Goal: Information Seeking & Learning: Find contact information

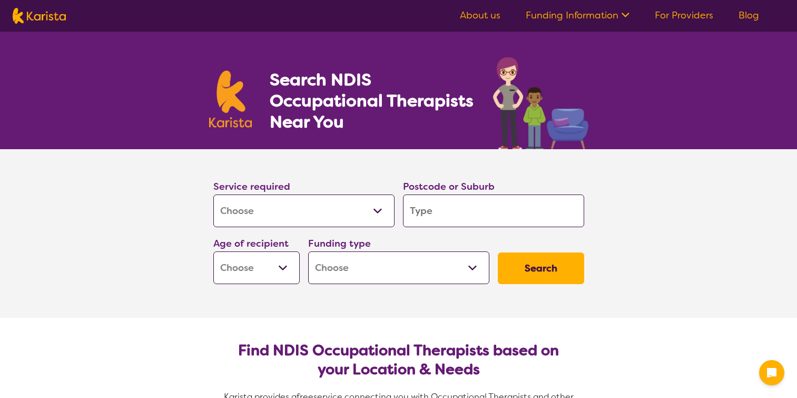
select select "[MEDICAL_DATA]"
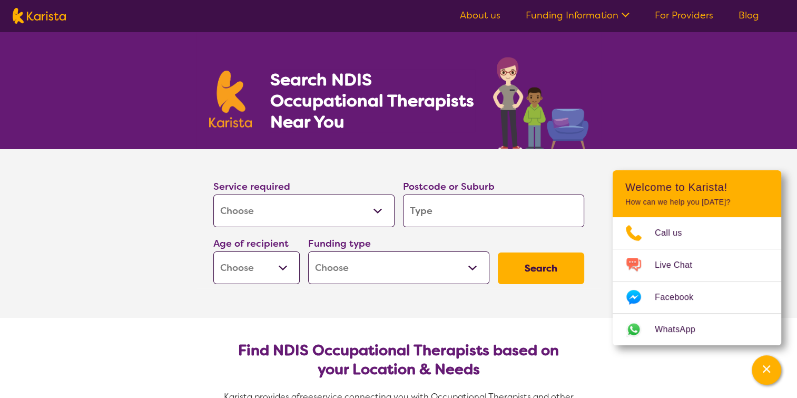
click at [442, 208] on input "search" at bounding box center [493, 210] width 181 height 33
type input "4"
type input "41"
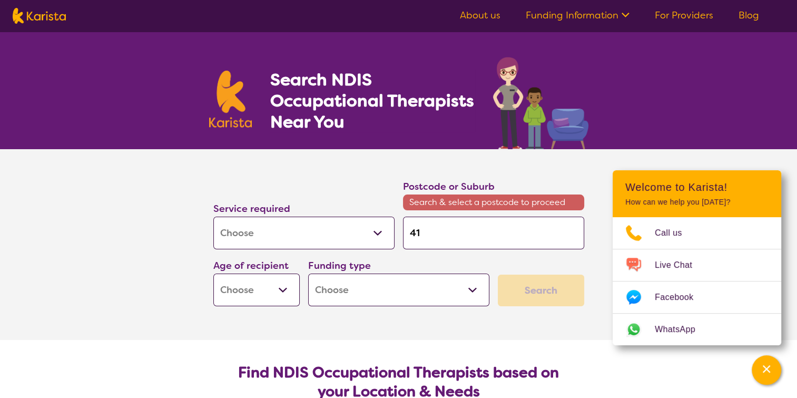
type input "412"
type input "4124"
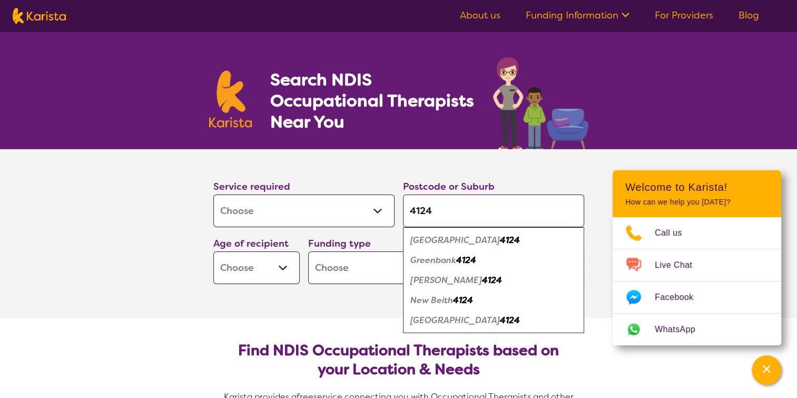
type input "4124"
click at [456, 261] on em "Greenbank" at bounding box center [433, 260] width 46 height 11
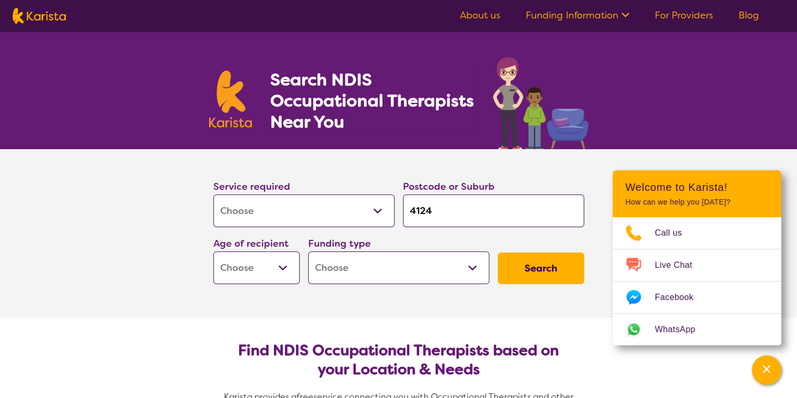
click at [249, 262] on select "Early Childhood - 0 to 9 Child - 10 to 11 Adolescent - 12 to 17 Adult - 18 to 6…" at bounding box center [256, 267] width 86 height 33
select select "AS"
click at [213, 251] on select "Early Childhood - 0 to 9 Child - 10 to 11 Adolescent - 12 to 17 Adult - 18 to 6…" at bounding box center [256, 267] width 86 height 33
select select "AS"
click at [397, 267] on select "Home Care Package (HCP) National Disability Insurance Scheme (NDIS) I don't know" at bounding box center [398, 267] width 181 height 33
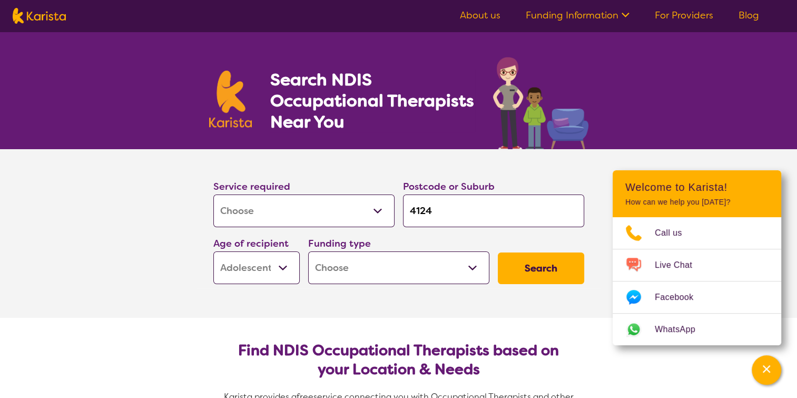
select select "NDIS"
click at [308, 251] on select "Home Care Package (HCP) National Disability Insurance Scheme (NDIS) I don't know" at bounding box center [398, 267] width 181 height 33
select select "NDIS"
click at [553, 261] on button "Search" at bounding box center [541, 268] width 86 height 32
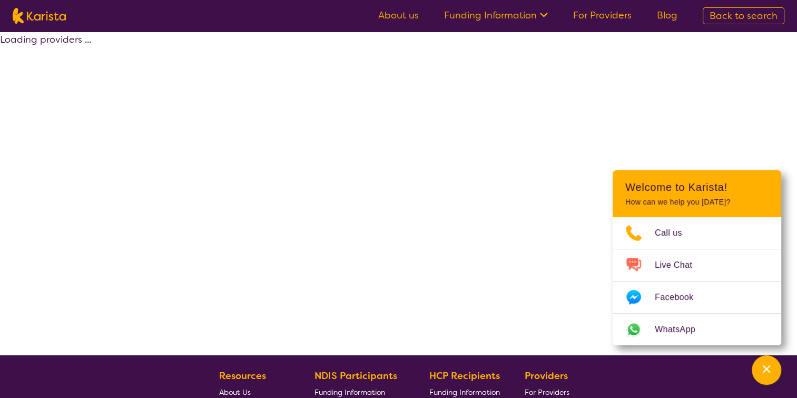
select select "by_score"
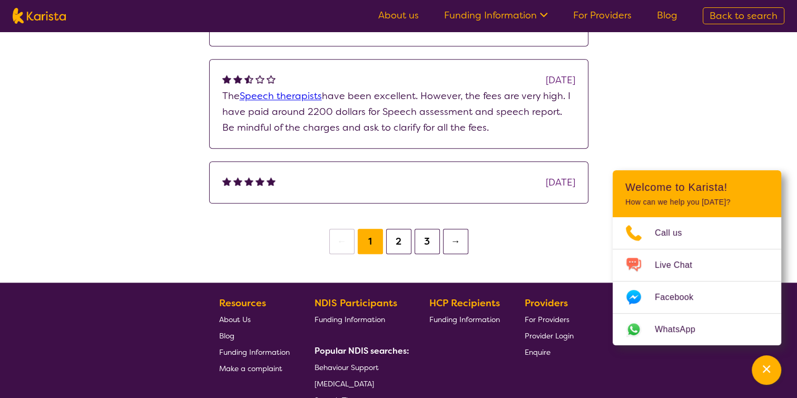
scroll to position [843, 0]
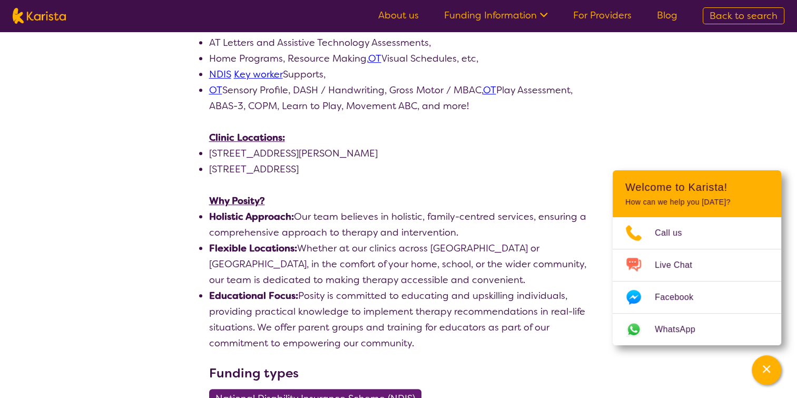
scroll to position [896, 0]
